Goal: Transaction & Acquisition: Purchase product/service

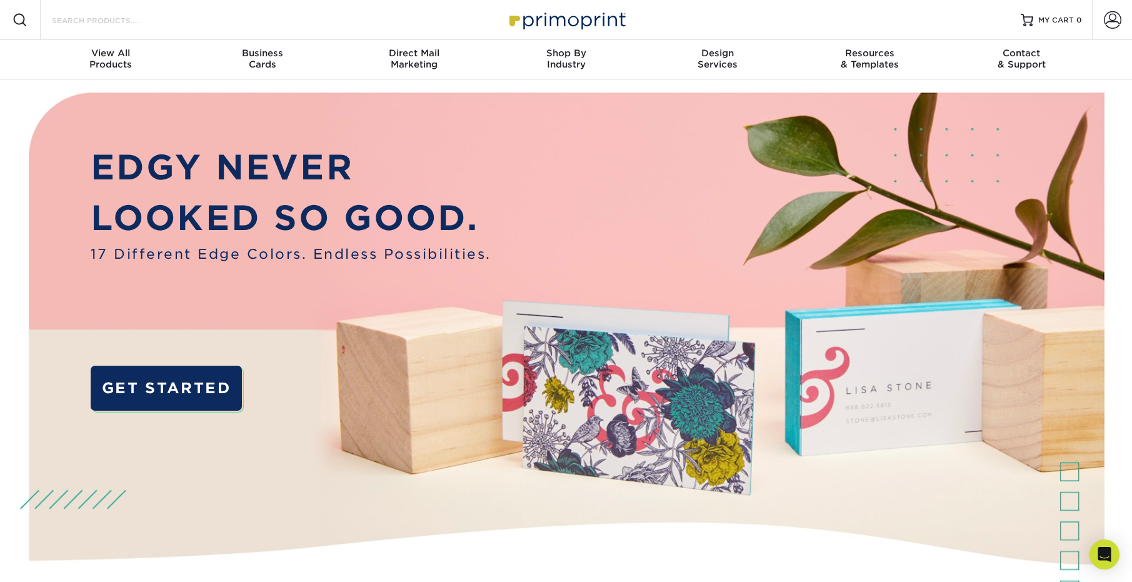
click at [88, 19] on input "Search Products" at bounding box center [112, 20] width 122 height 15
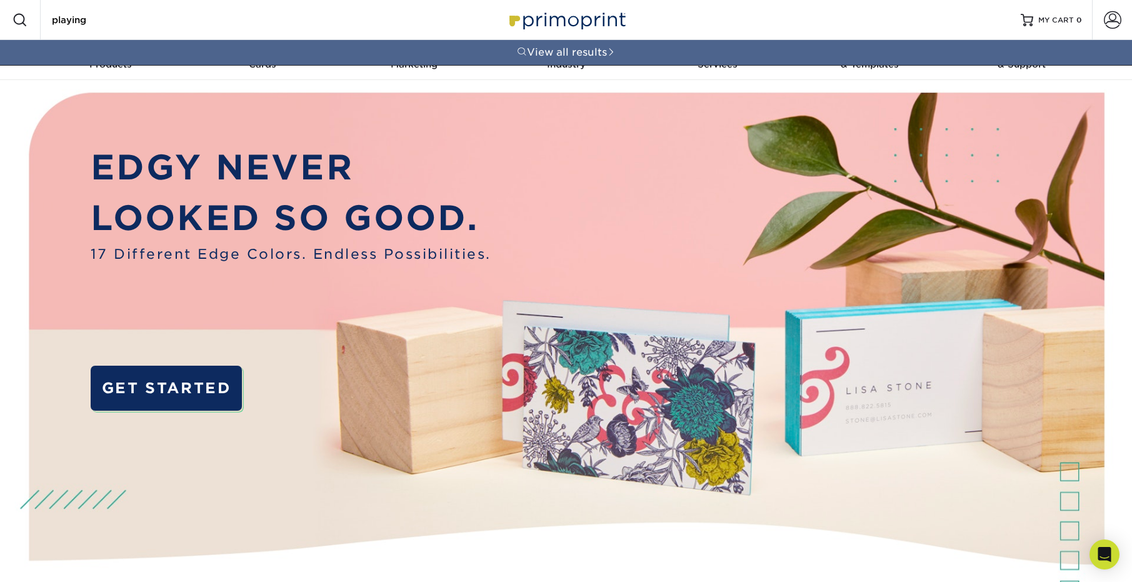
type input "playing c"
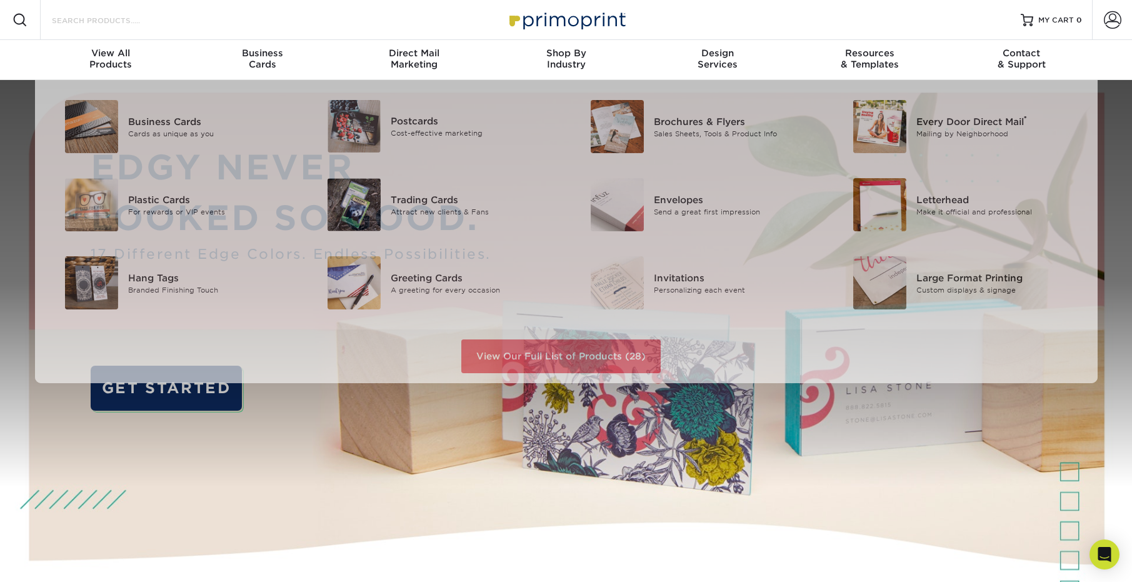
click at [139, 24] on input "Search Products" at bounding box center [112, 20] width 122 height 15
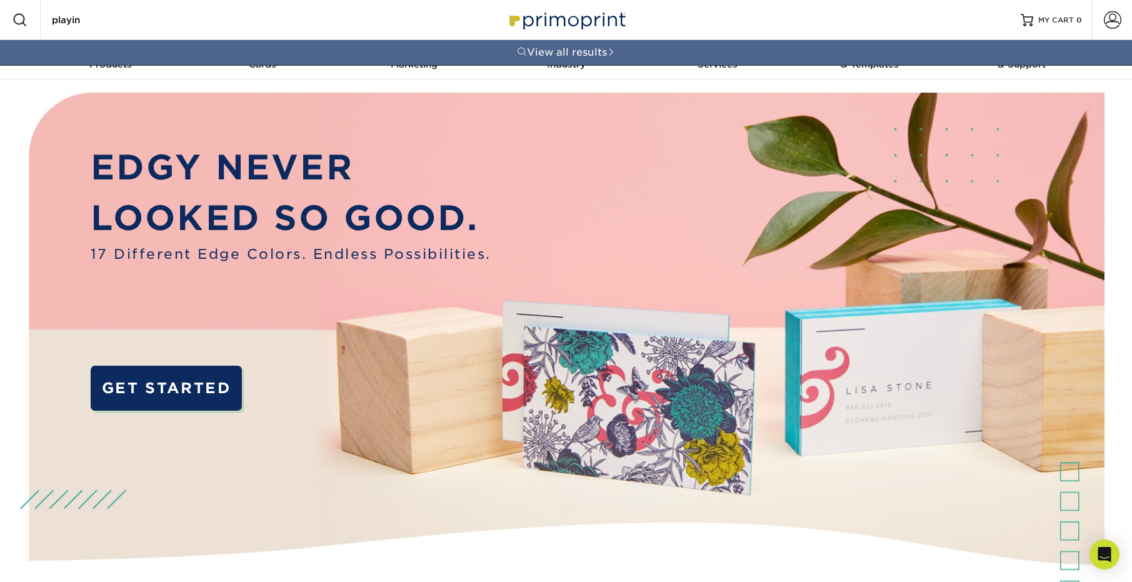
type input "playing"
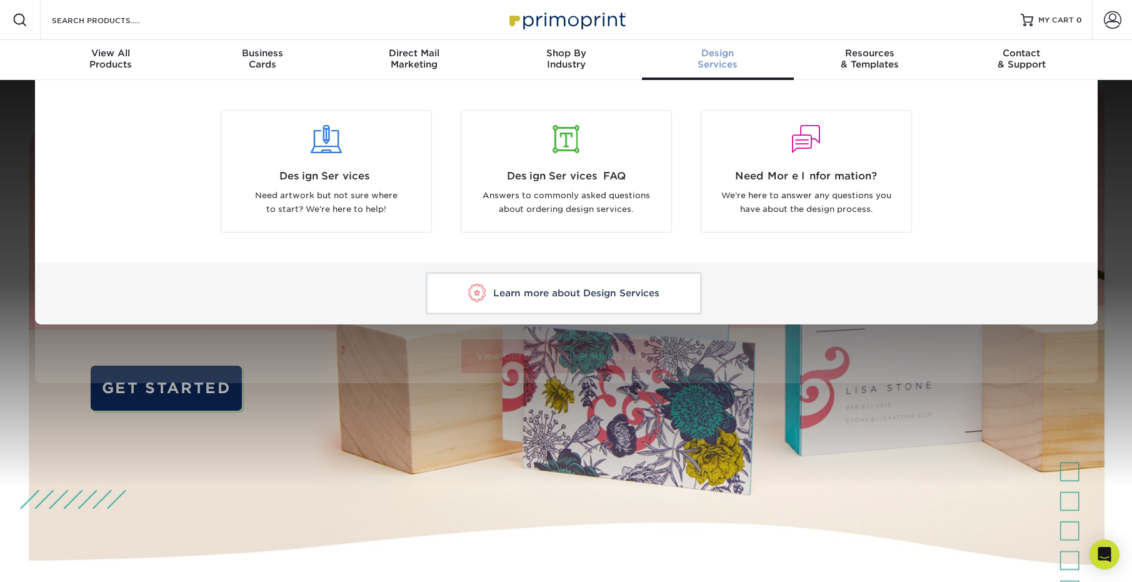
click at [717, 58] on span "Design" at bounding box center [718, 53] width 152 height 11
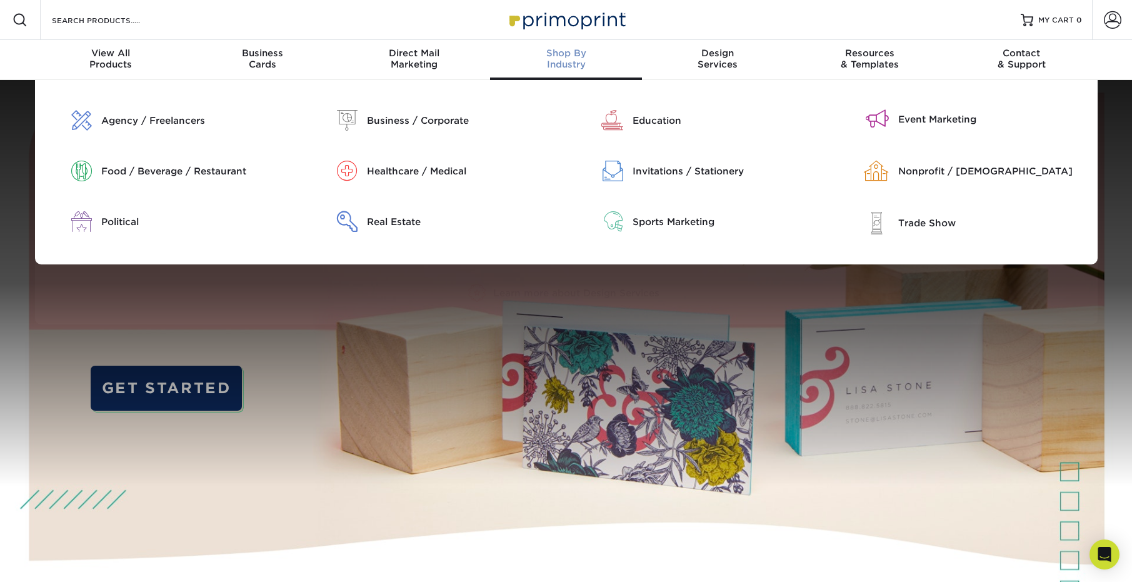
click at [587, 60] on div "Shop By Industry" at bounding box center [566, 59] width 152 height 23
click at [898, 221] on div "Trade Show" at bounding box center [993, 223] width 190 height 14
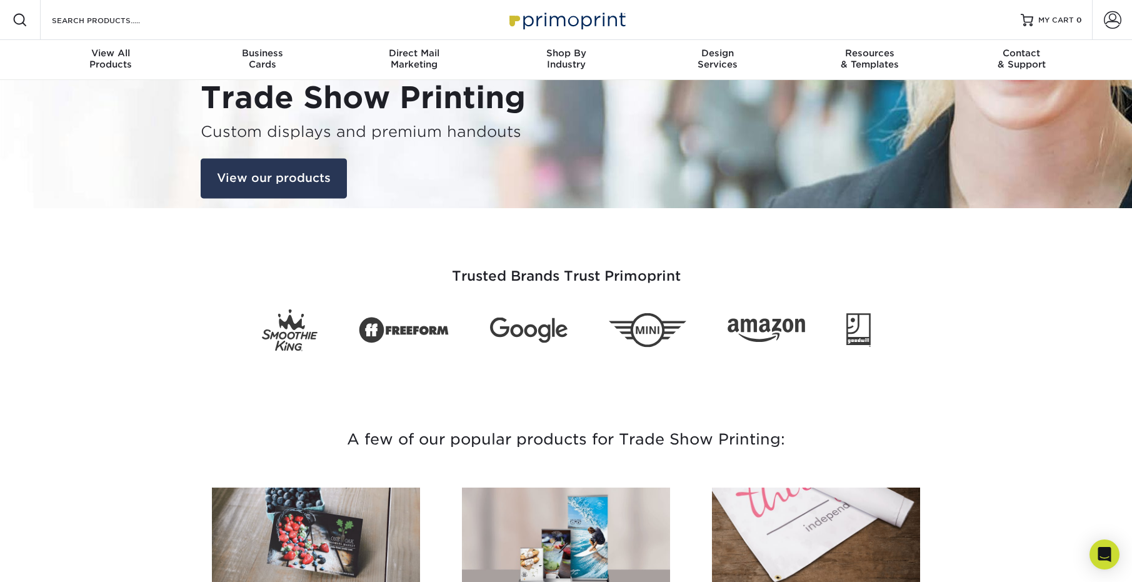
click at [278, 179] on link "View our products" at bounding box center [274, 179] width 146 height 40
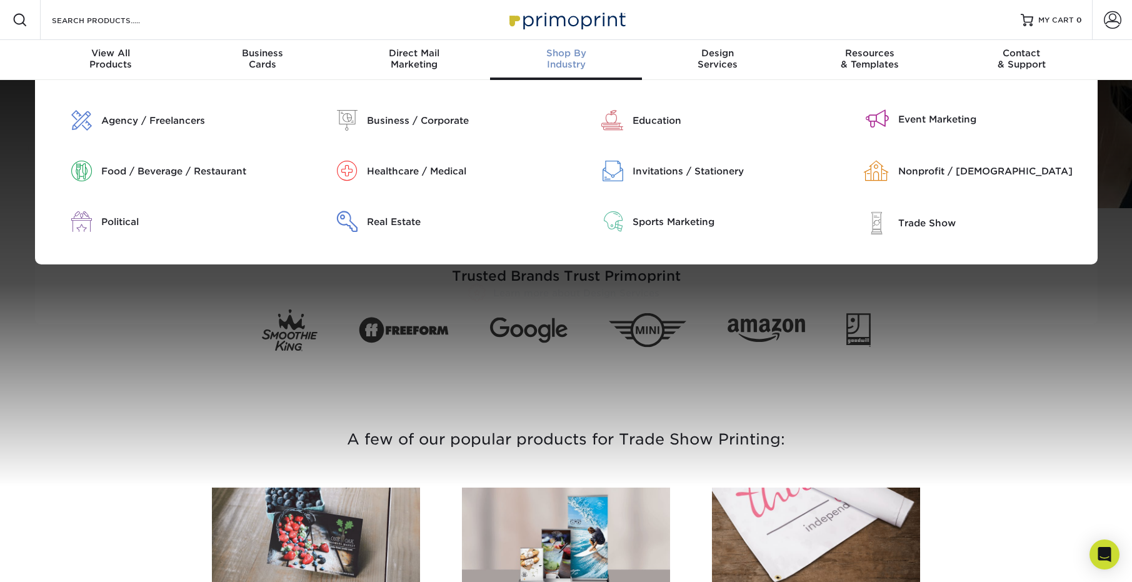
click at [562, 57] on span "Shop By" at bounding box center [566, 53] width 152 height 11
click at [454, 169] on div "Healthcare / Medical" at bounding box center [462, 171] width 190 height 14
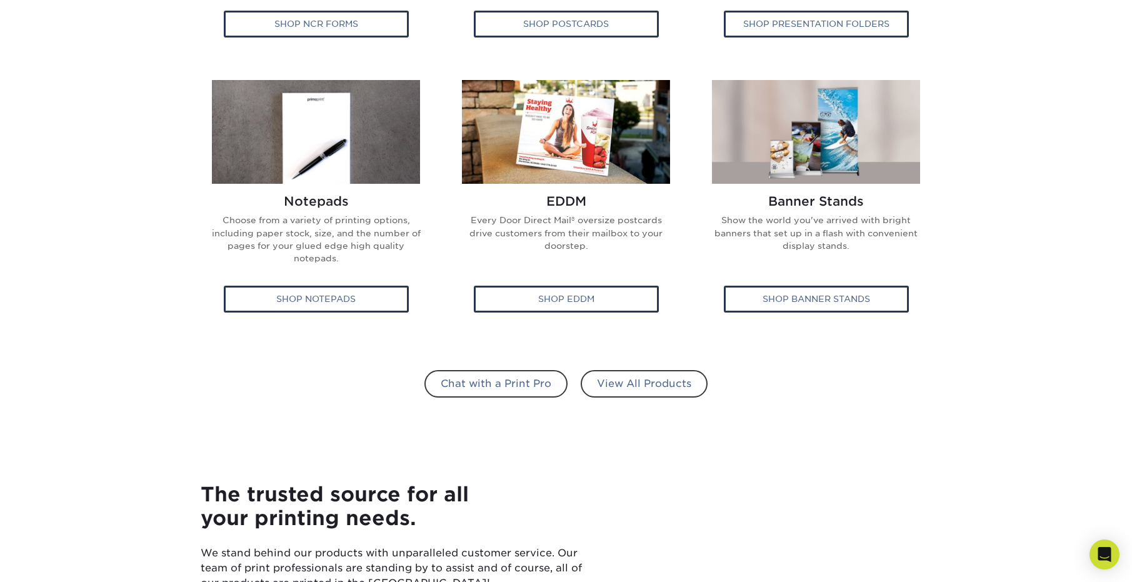
scroll to position [718, 0]
